Goal: Task Accomplishment & Management: Manage account settings

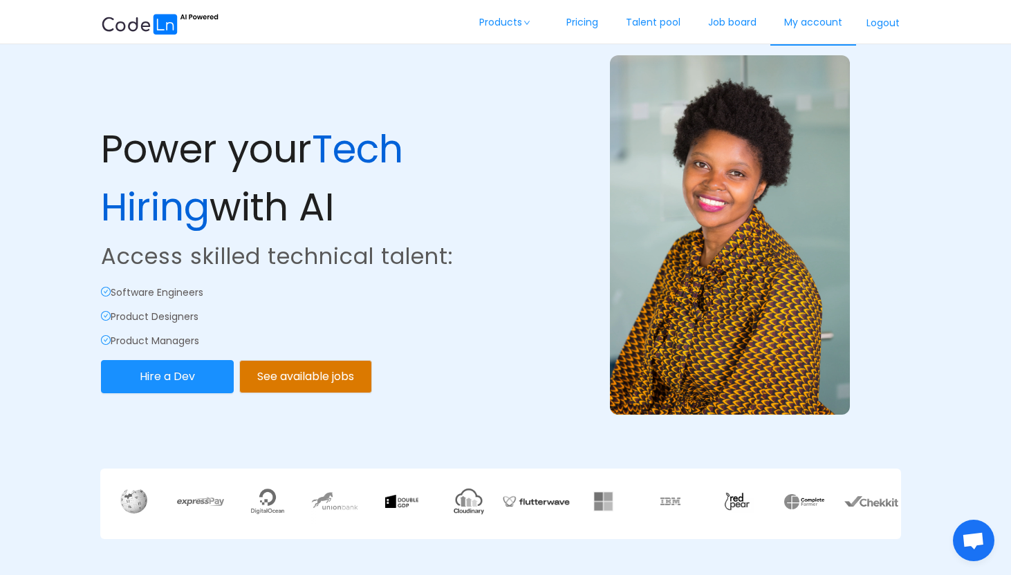
click at [818, 19] on link "My account" at bounding box center [813, 23] width 86 height 46
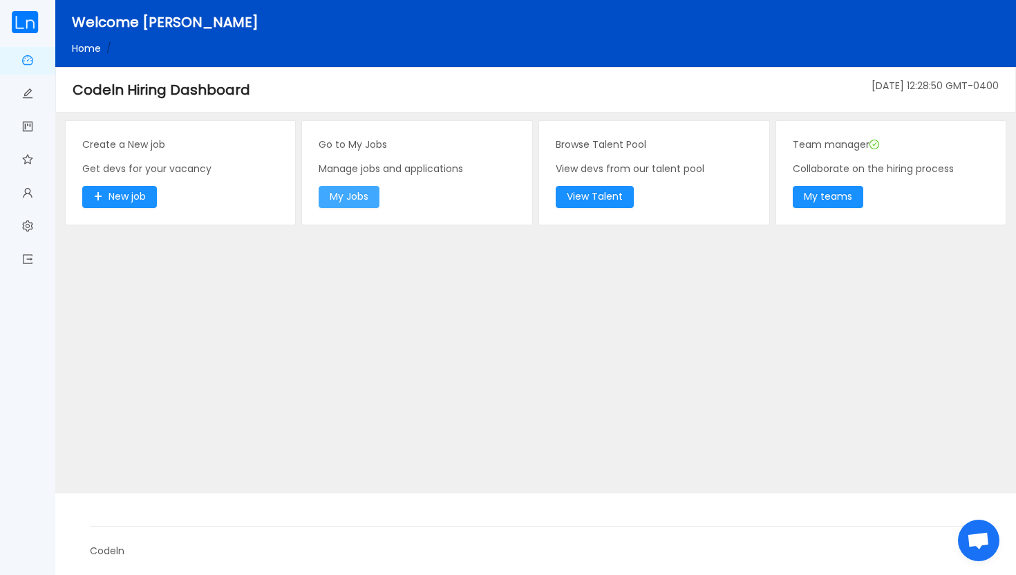
click at [354, 205] on button "My Jobs" at bounding box center [349, 197] width 61 height 22
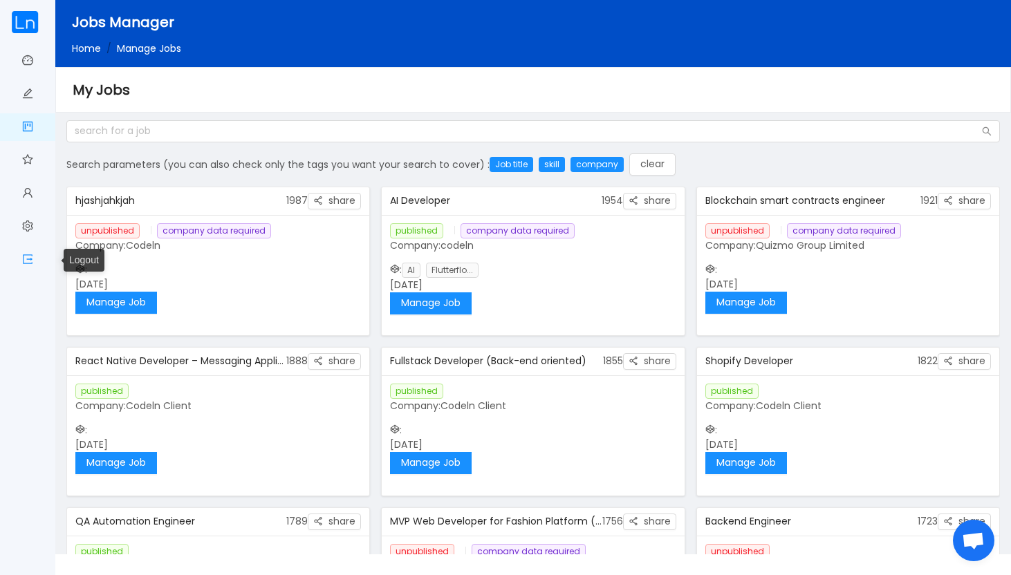
click at [33, 260] on span "Logout" at bounding box center [33, 260] width 0 height 28
